Goal: Book appointment/travel/reservation

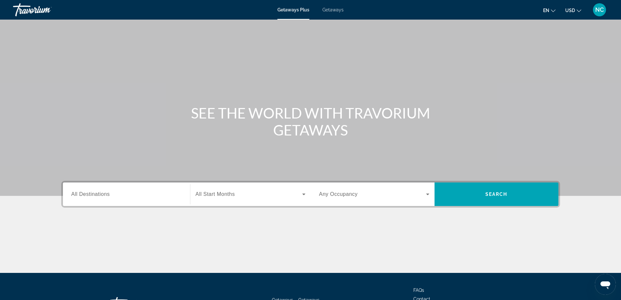
click at [336, 10] on span "Getaways" at bounding box center [332, 9] width 21 height 5
click at [93, 192] on span "All Destinations" at bounding box center [90, 194] width 38 height 6
click at [93, 192] on input "Destination All Destinations" at bounding box center [126, 194] width 110 height 8
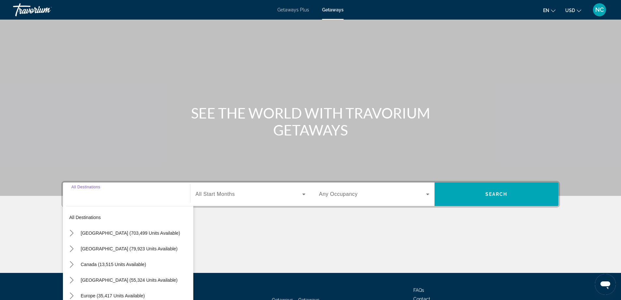
scroll to position [53, 0]
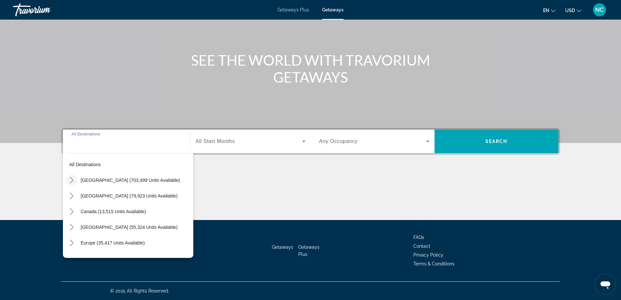
click at [71, 181] on icon "Toggle United States (703,499 units available) submenu" at bounding box center [71, 180] width 7 height 7
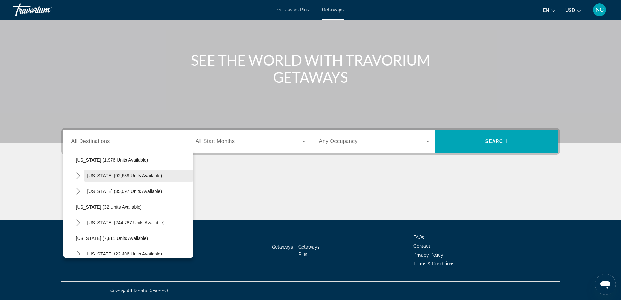
scroll to position [84, 0]
click at [80, 189] on icon "Toggle Florida (244,787 units available) submenu" at bounding box center [78, 189] width 7 height 7
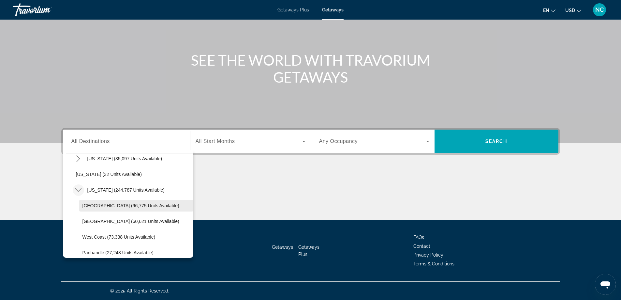
click at [122, 204] on span "[GEOGRAPHIC_DATA] (96,775 units available)" at bounding box center [130, 205] width 97 height 5
type input "**********"
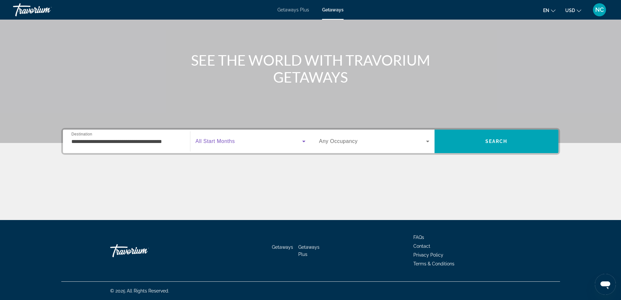
click at [304, 141] on icon "Search widget" at bounding box center [303, 141] width 3 height 2
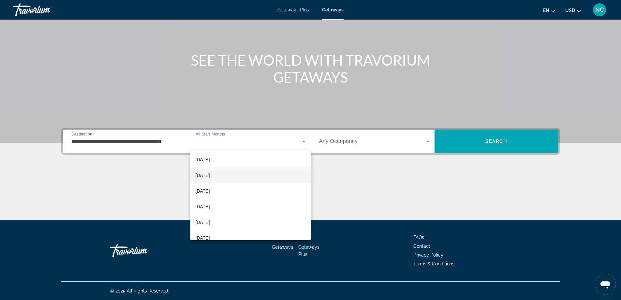
scroll to position [65, 0]
click at [210, 173] on span "[DATE]" at bounding box center [203, 174] width 14 height 8
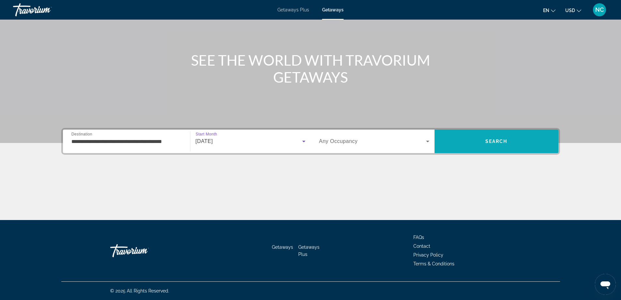
click at [492, 136] on span "Search" at bounding box center [496, 141] width 124 height 16
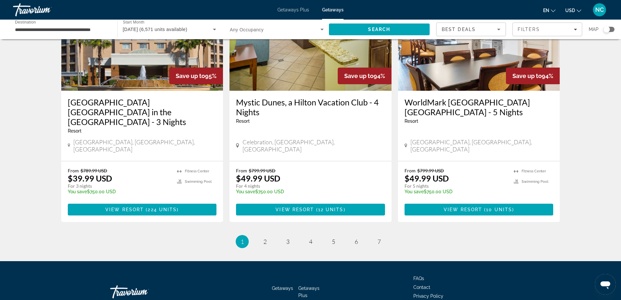
scroll to position [794, 0]
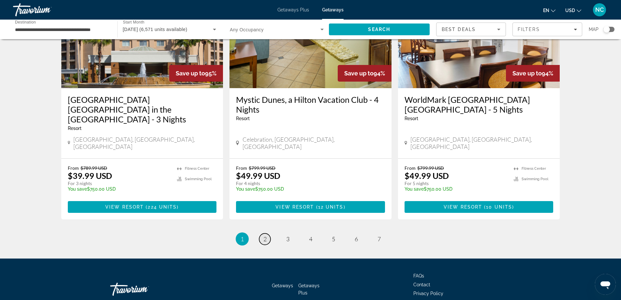
click at [264, 235] on span "2" at bounding box center [264, 238] width 3 height 7
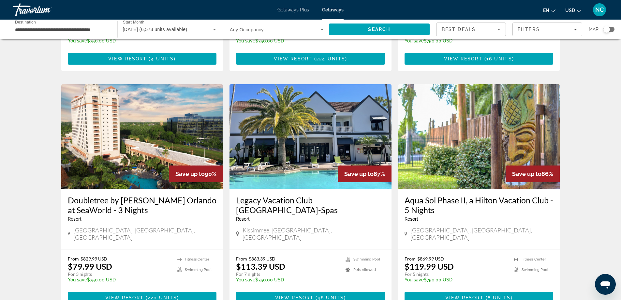
scroll to position [228, 0]
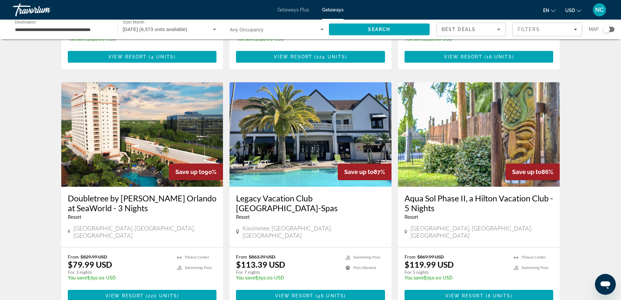
click at [134, 119] on img "Main content" at bounding box center [142, 134] width 162 height 104
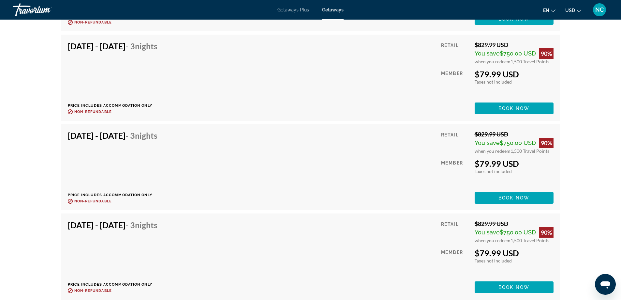
scroll to position [4237, 0]
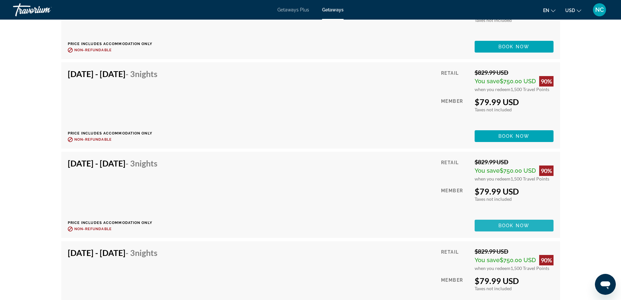
click at [500, 223] on span "Book now" at bounding box center [513, 225] width 31 height 5
